Goal: Task Accomplishment & Management: Use online tool/utility

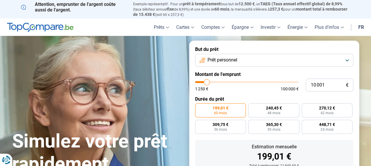
type input "10 250"
type input "10250"
type input "10 000"
type input "10000"
type input "9 750"
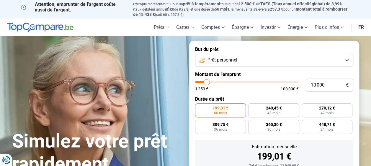
type input "9750"
type input "9 500"
type input "9500"
type input "9 250"
type input "9250"
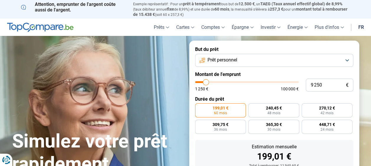
type input "9 000"
type input "9000"
type input "8 750"
type input "8750"
type input "8 500"
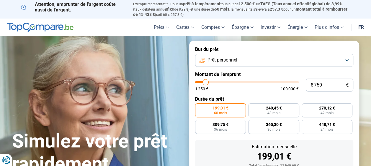
type input "8500"
type input "8 250"
type input "8250"
type input "8 000"
type input "8000"
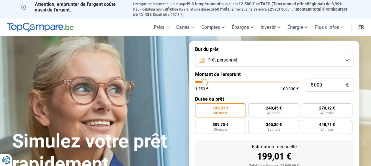
type input "7 750"
type input "7750"
type input "7 500"
type input "7500"
type input "7 250"
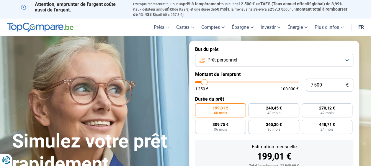
type input "7250"
type input "7 000"
type input "7000"
type input "6 750"
type input "6750"
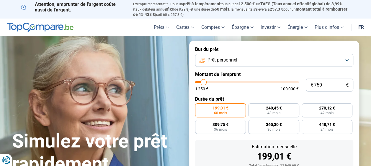
type input "6 500"
type input "6500"
type input "6 250"
type input "6250"
type input "6 000"
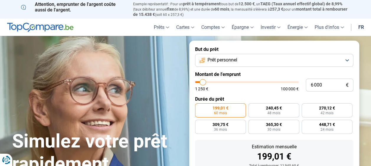
drag, startPoint x: 207, startPoint y: 83, endPoint x: 203, endPoint y: 84, distance: 4.7
type input "6000"
click at [203, 83] on input "range" at bounding box center [247, 82] width 104 height 2
radio input "true"
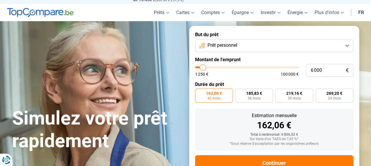
scroll to position [5, 0]
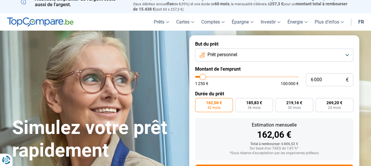
type input "5 750"
type input "5750"
type input "5 500"
type input "5500"
type input "5 250"
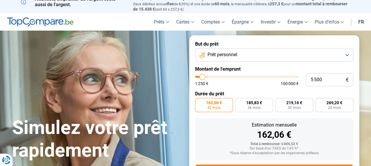
type input "5250"
type input "5 000"
type input "5000"
type input "4 750"
type input "4750"
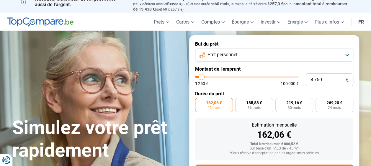
type input "4 500"
type input "4500"
type input "4 250"
type input "4250"
type input "4 000"
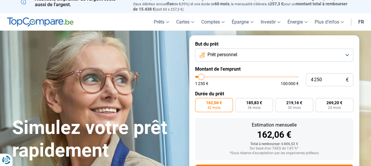
type input "4000"
type input "3 750"
type input "3750"
type input "3 500"
type input "3500"
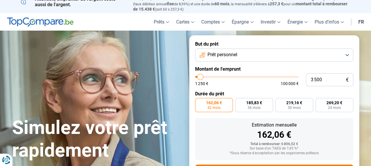
type input "3 250"
type input "3250"
type input "3 000"
type input "3000"
type input "2 750"
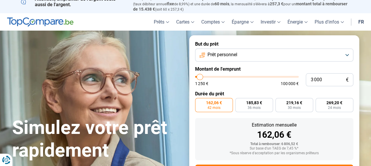
type input "2750"
type input "2 500"
drag, startPoint x: 203, startPoint y: 78, endPoint x: 199, endPoint y: 78, distance: 3.2
type input "2500"
click at [199, 78] on input "range" at bounding box center [247, 77] width 104 height 2
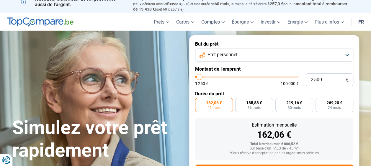
radio input "true"
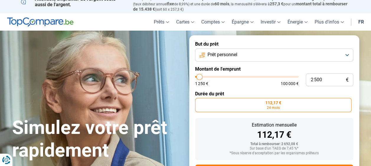
type input "1 750"
type input "1750"
type input "1 500"
type input "1500"
type input "1 250"
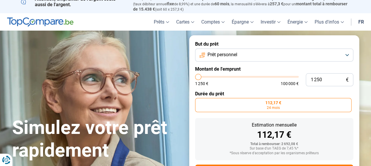
type input "1250"
click at [198, 77] on input "range" at bounding box center [247, 77] width 104 height 2
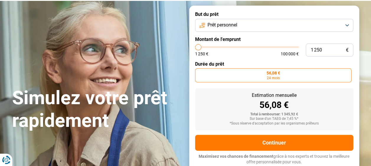
scroll to position [35, 0]
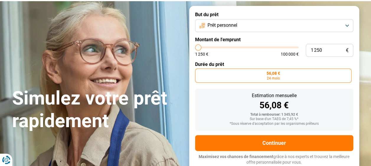
click at [277, 75] on span "56,08 €" at bounding box center [273, 73] width 14 height 4
click at [199, 73] on input "56,08 € 24 mois" at bounding box center [197, 71] width 4 height 4
click at [272, 76] on span "56,08 €" at bounding box center [273, 73] width 14 height 4
click at [199, 73] on input "56,08 € 24 mois" at bounding box center [197, 71] width 4 height 4
click at [287, 24] on button "Prêt personnel" at bounding box center [274, 25] width 158 height 13
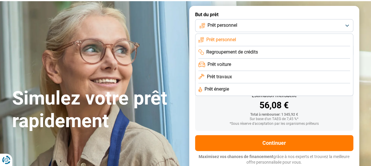
click at [248, 51] on span "Regroupement de crédits" at bounding box center [232, 52] width 52 height 6
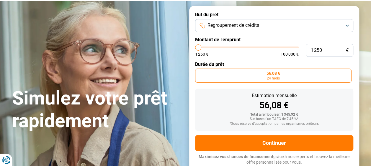
type input "1 750"
type input "1750"
type input "2 000"
type input "2000"
type input "2 250"
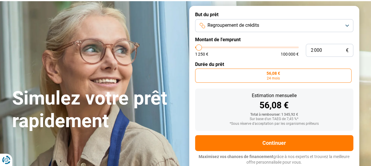
type input "2250"
type input "2 500"
type input "2500"
type input "2 750"
type input "2750"
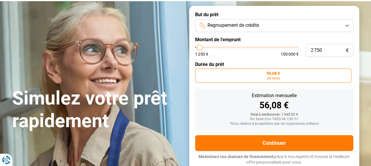
type input "3 000"
type input "3000"
type input "3 250"
type input "3250"
type input "3 500"
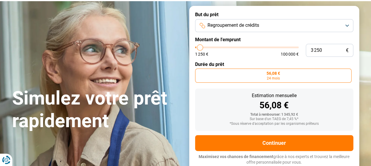
type input "3500"
type input "4 000"
type input "4000"
type input "4 250"
type input "4250"
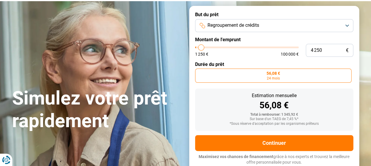
type input "5 000"
type input "5000"
type input "5 250"
type input "5250"
type input "5 750"
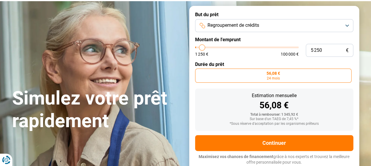
type input "5750"
type input "6 500"
type input "6500"
type input "7 250"
type input "7250"
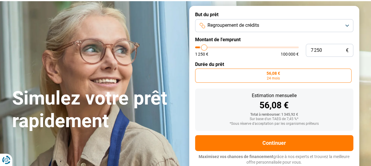
type input "8 750"
type input "8750"
type input "9 750"
type input "9750"
type input "11 000"
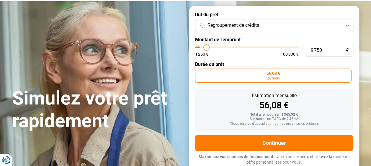
type input "11000"
type input "12 750"
type input "12750"
type input "14 250"
type input "14250"
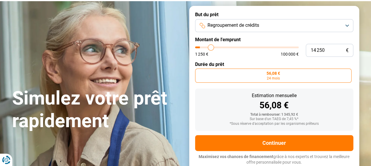
type input "16 000"
type input "16000"
type input "16 750"
type input "16750"
type input "17 750"
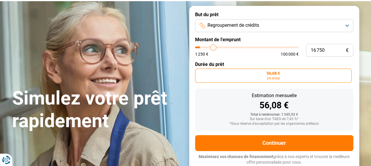
type input "17750"
type input "18 500"
type input "18500"
type input "19 000"
type input "19000"
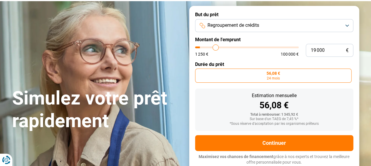
type input "20 000"
type input "20000"
type input "20 250"
type input "20250"
type input "21 000"
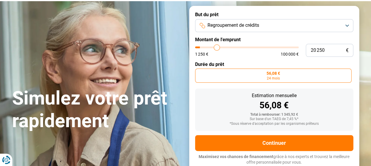
type input "21000"
type input "21 500"
type input "21500"
type input "22 250"
type input "22250"
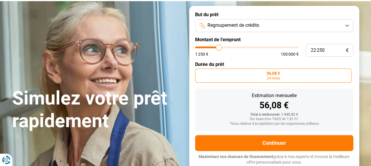
type input "22 500"
type input "22500"
type input "23 250"
type input "23250"
type input "23 500"
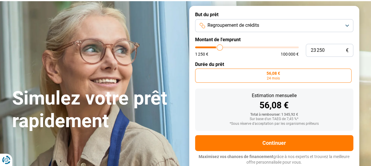
type input "23500"
type input "24 000"
type input "24000"
type input "24 500"
type input "24500"
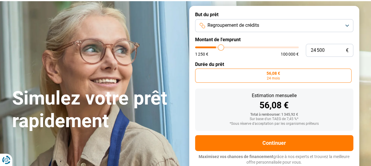
type input "24 750"
type input "24750"
type input "25 000"
type input "25000"
type input "25 250"
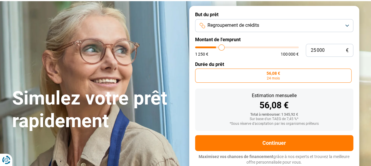
type input "25250"
type input "24 750"
type input "24750"
type input "24 250"
type input "24250"
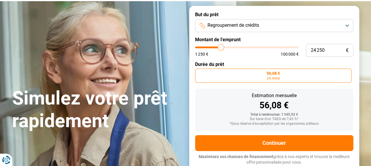
type input "23 500"
type input "23500"
type input "23 000"
type input "23000"
type input "22 500"
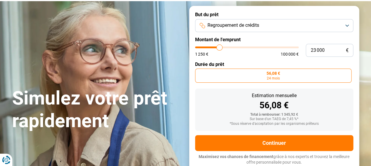
type input "22500"
type input "22 000"
type input "22000"
type input "21 500"
type input "21500"
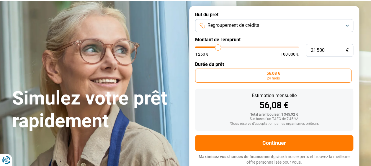
type input "20 750"
type input "20750"
type input "20 250"
type input "20250"
type input "20 000"
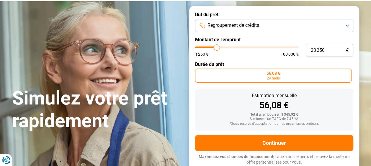
type input "20000"
type input "19 750"
type input "19750"
type input "19 500"
type input "19500"
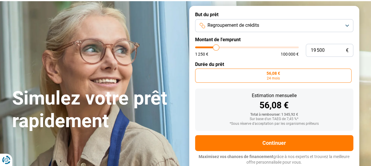
type input "19 250"
type input "19250"
type input "19 000"
type input "19000"
type input "18 500"
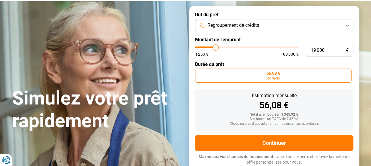
type input "18500"
type input "17 500"
type input "17500"
type input "16 750"
type input "16750"
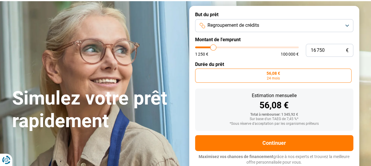
type input "16 000"
type input "16000"
type input "15 500"
type input "15500"
type input "14 750"
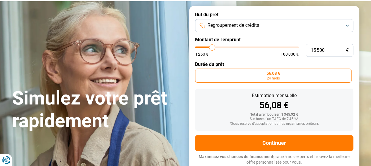
type input "14750"
type input "14 250"
type input "14250"
type input "13 750"
type input "13750"
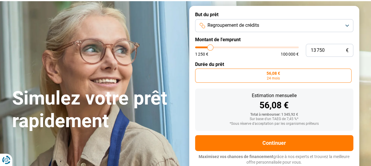
type input "13 500"
type input "13500"
type input "12 500"
type input "12500"
type input "12 250"
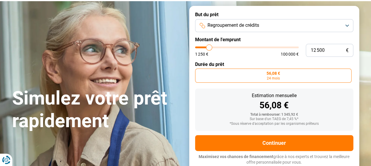
type input "12250"
type input "11 000"
type input "11000"
drag, startPoint x: 198, startPoint y: 47, endPoint x: 204, endPoint y: 47, distance: 6.5
click at [204, 47] on input "range" at bounding box center [247, 48] width 104 height 2
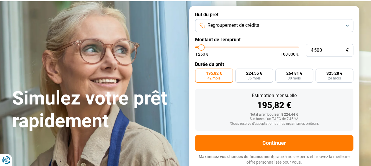
click at [201, 47] on input "range" at bounding box center [247, 48] width 104 height 2
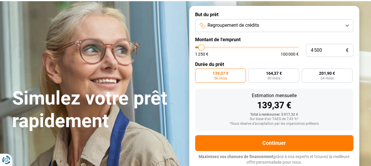
click at [284, 36] on form "But du prêt Regroupement de crédits Montant de l'emprunt 4 500 € 1 250 € 100 00…" at bounding box center [274, 89] width 170 height 166
click at [326, 76] on span "201,90 €" at bounding box center [327, 73] width 16 height 4
click at [305, 73] on input "201,90 € 24 mois" at bounding box center [304, 71] width 4 height 4
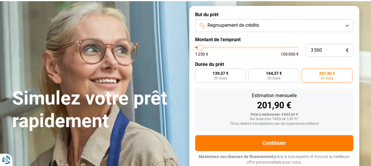
click at [200, 48] on input "range" at bounding box center [247, 48] width 104 height 2
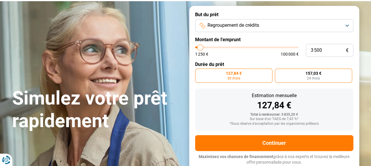
click at [303, 73] on label "157,03 € 24 mois" at bounding box center [313, 76] width 77 height 14
click at [279, 73] on input "157,03 € 24 mois" at bounding box center [277, 71] width 4 height 4
